Goal: Book appointment/travel/reservation

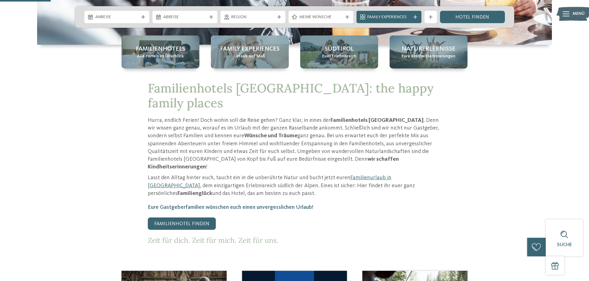
scroll to position [93, 0]
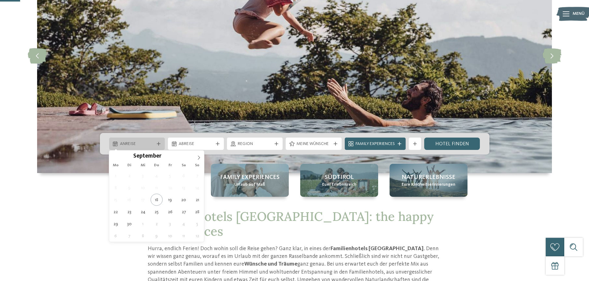
click at [142, 140] on div "Anreise" at bounding box center [137, 144] width 56 height 12
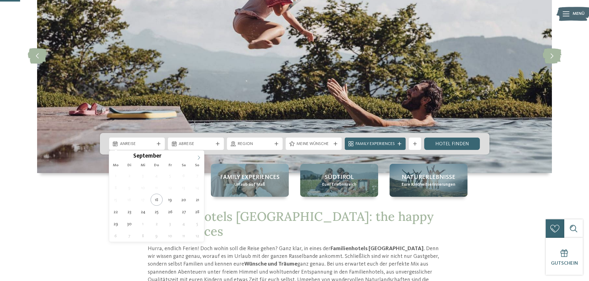
click at [200, 159] on icon at bounding box center [199, 158] width 4 height 4
type input "****"
click at [200, 159] on icon at bounding box center [199, 158] width 4 height 4
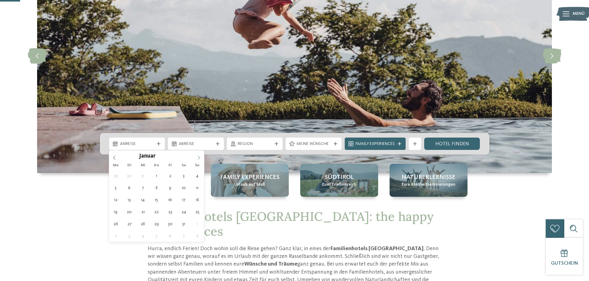
click at [200, 159] on icon at bounding box center [199, 158] width 4 height 4
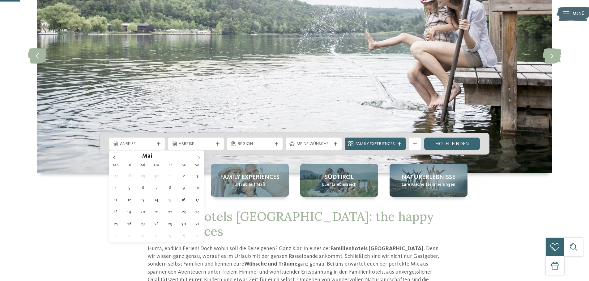
click at [200, 159] on icon at bounding box center [199, 158] width 4 height 4
type div "[DATE]"
type input "****"
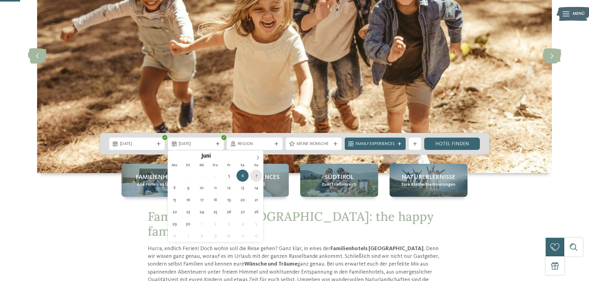
type div "[DATE]"
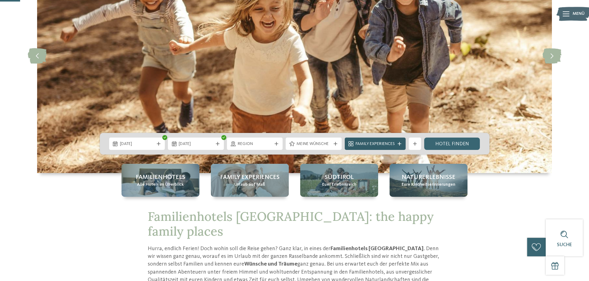
click at [400, 143] on icon at bounding box center [399, 144] width 4 height 4
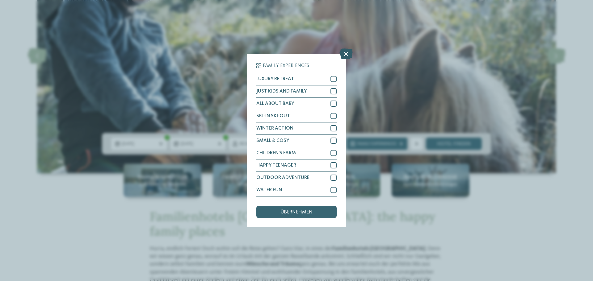
click at [343, 55] on icon at bounding box center [346, 53] width 13 height 11
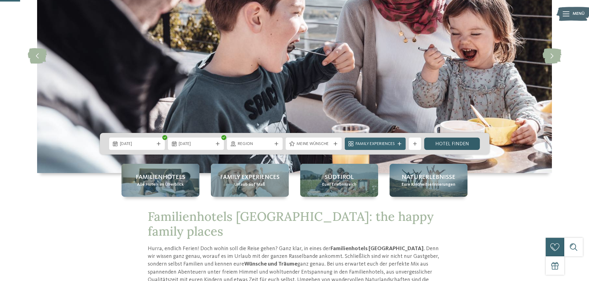
click at [446, 143] on link "Hotel finden" at bounding box center [452, 144] width 56 height 12
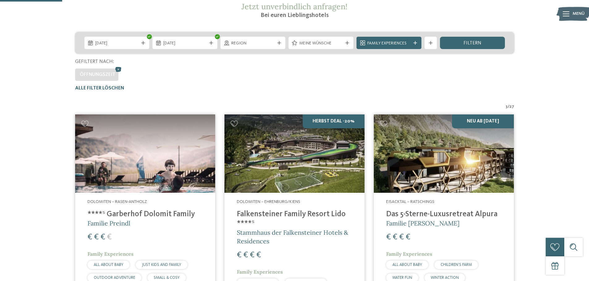
scroll to position [48, 0]
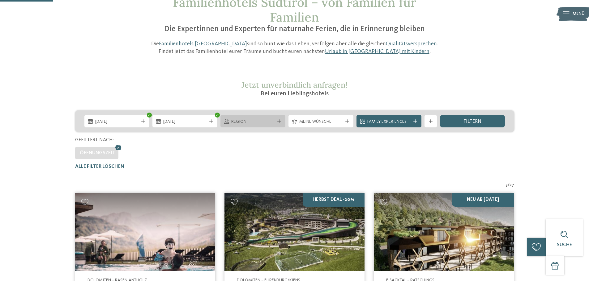
click at [274, 119] on span "Region" at bounding box center [252, 122] width 43 height 6
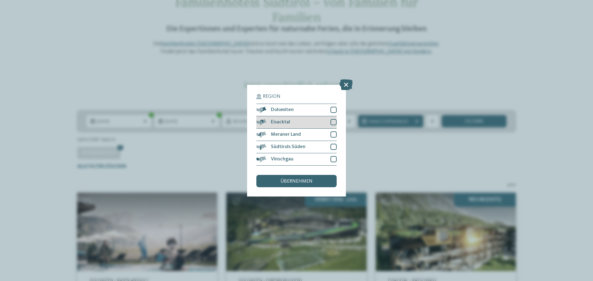
click at [336, 121] on div at bounding box center [334, 122] width 6 height 6
drag, startPoint x: 335, startPoint y: 132, endPoint x: 334, endPoint y: 139, distance: 7.2
click at [335, 134] on div at bounding box center [334, 135] width 6 height 6
click at [334, 147] on div at bounding box center [334, 147] width 6 height 6
click at [334, 158] on div at bounding box center [334, 159] width 6 height 6
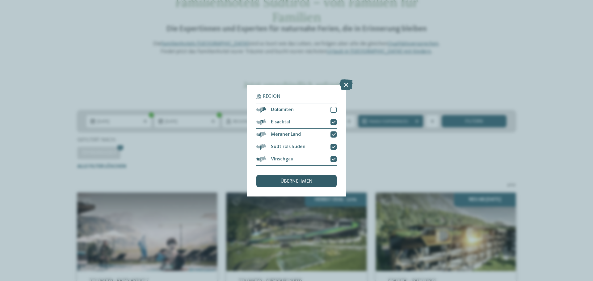
click at [301, 178] on div "übernehmen" at bounding box center [296, 181] width 80 height 12
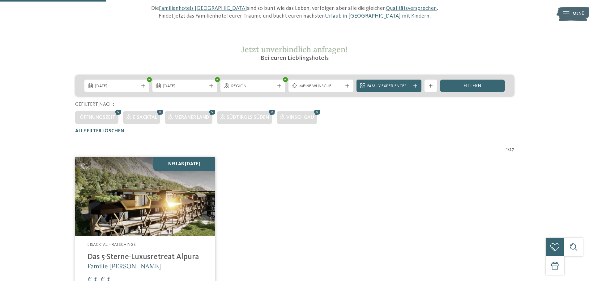
scroll to position [93, 0]
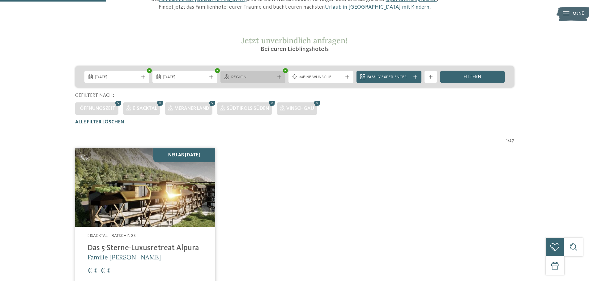
click at [258, 77] on span "Region" at bounding box center [252, 77] width 43 height 6
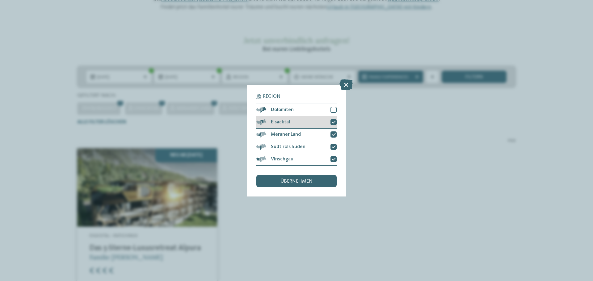
click at [335, 124] on icon at bounding box center [334, 123] width 4 height 4
click at [335, 135] on icon at bounding box center [334, 135] width 4 height 4
drag, startPoint x: 335, startPoint y: 148, endPoint x: 335, endPoint y: 157, distance: 9.0
click at [335, 149] on icon at bounding box center [334, 147] width 4 height 4
click at [335, 158] on icon at bounding box center [334, 160] width 4 height 4
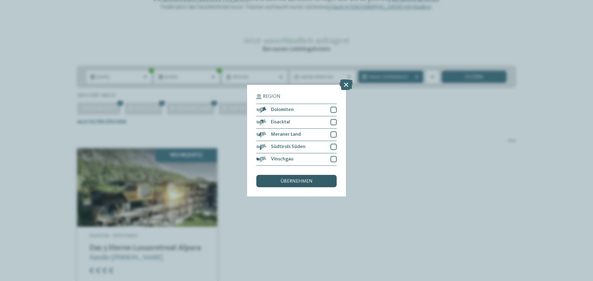
click at [321, 181] on div "übernehmen" at bounding box center [296, 181] width 80 height 12
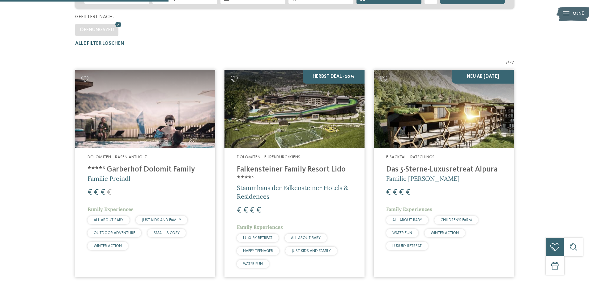
scroll to position [172, 0]
click at [310, 110] on img at bounding box center [294, 109] width 140 height 79
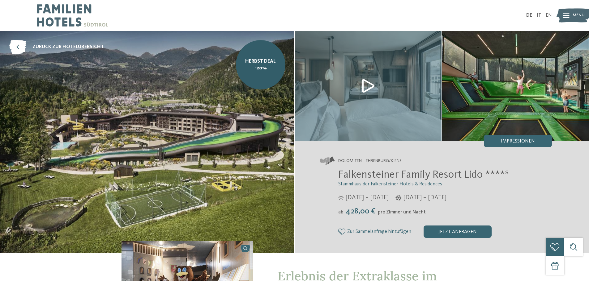
click at [246, 138] on img at bounding box center [147, 142] width 294 height 223
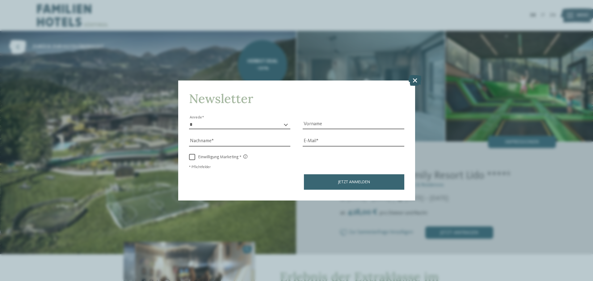
click at [417, 83] on icon at bounding box center [414, 80] width 13 height 11
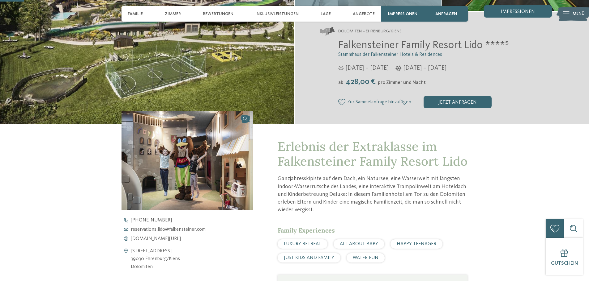
scroll to position [62, 0]
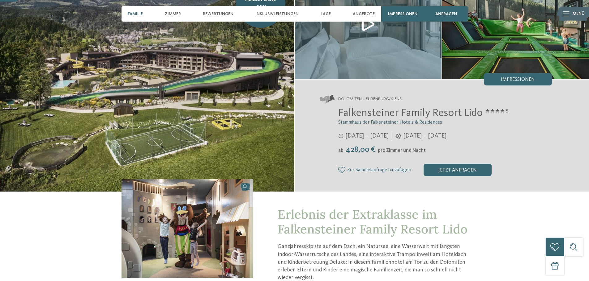
click at [134, 16] on span "Familie" at bounding box center [135, 13] width 15 height 5
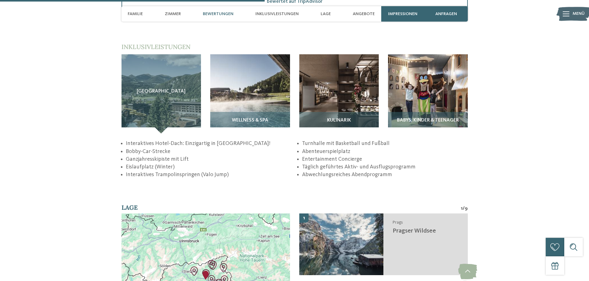
scroll to position [930, 0]
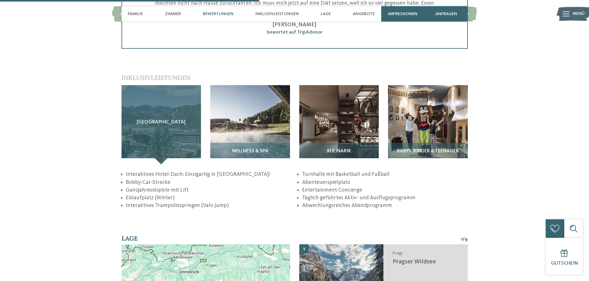
click at [185, 105] on div "Sky Adventure Park" at bounding box center [161, 125] width 80 height 80
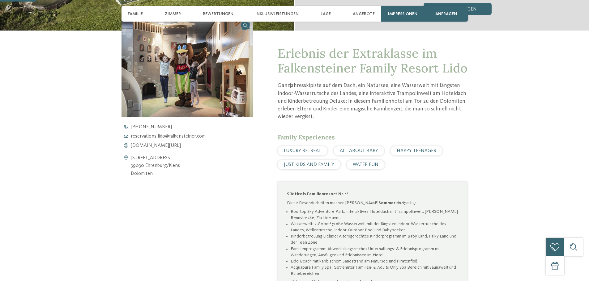
scroll to position [247, 0]
